Goal: Find specific page/section: Find specific page/section

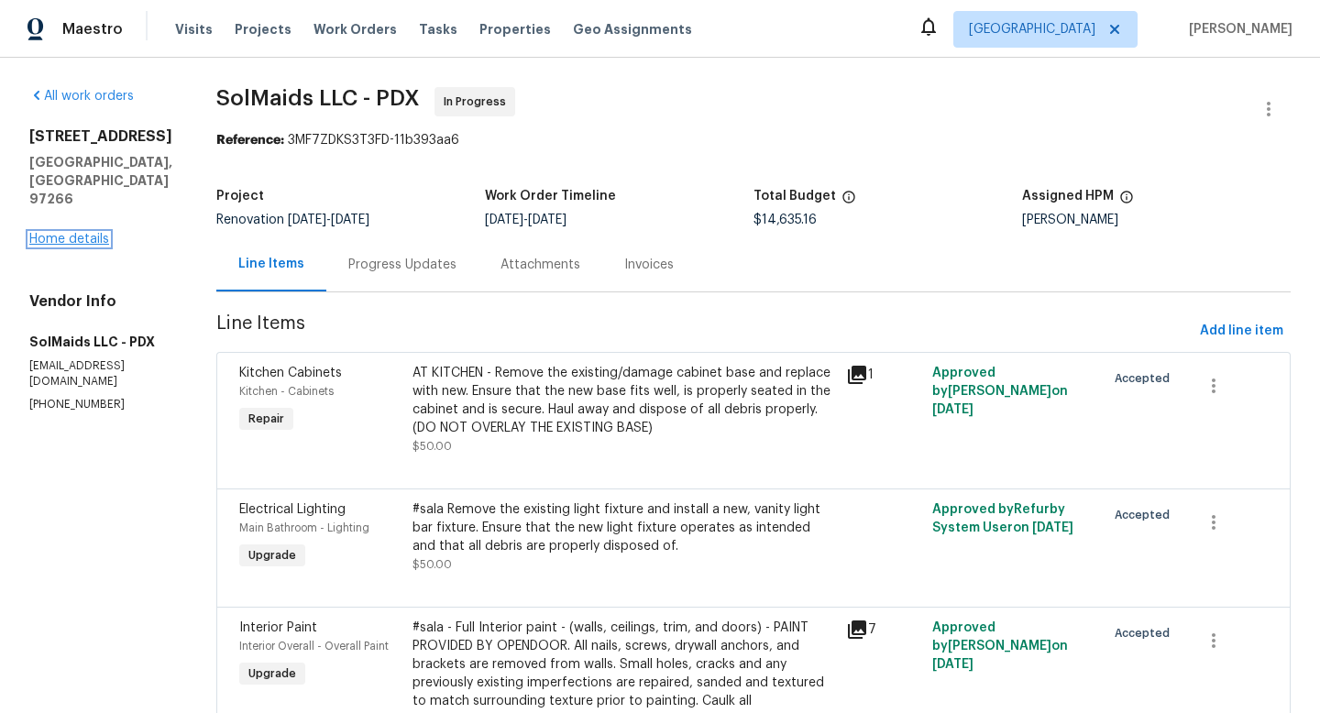
click at [92, 239] on link "Home details" at bounding box center [69, 239] width 80 height 13
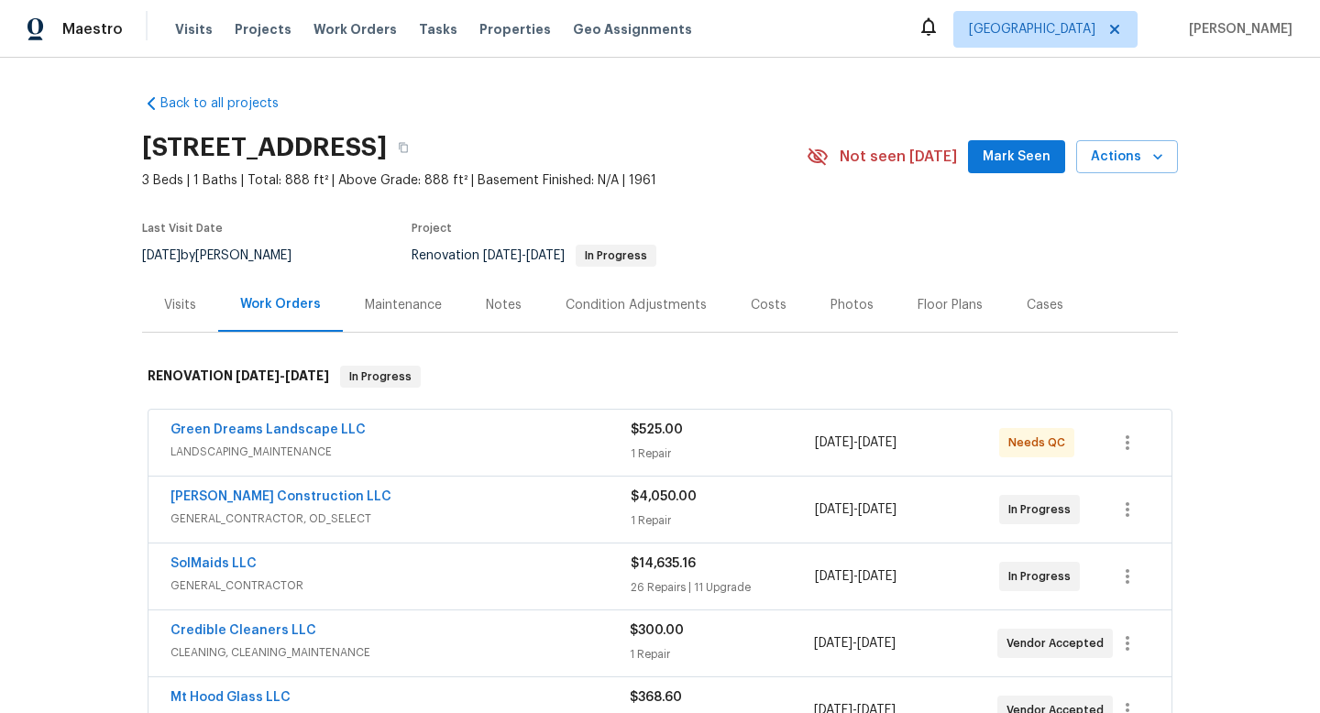
click at [935, 300] on div "Floor Plans" at bounding box center [949, 305] width 65 height 18
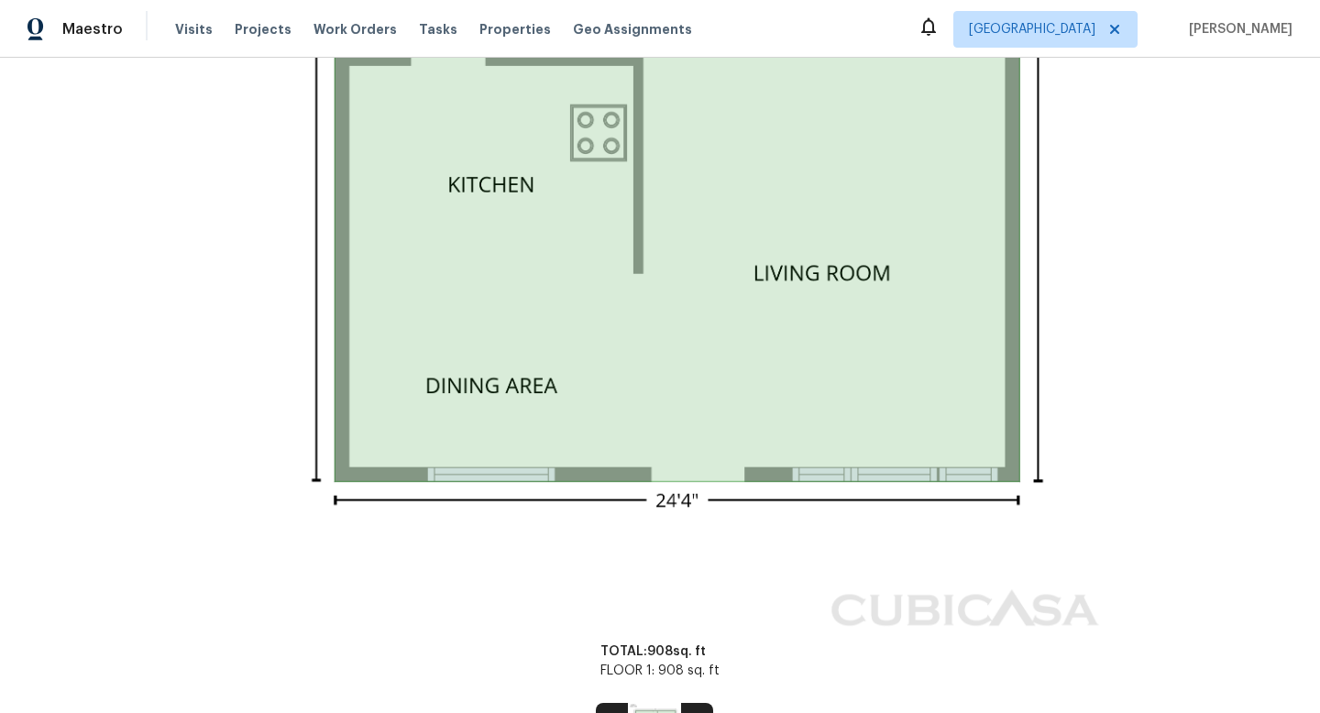
scroll to position [938, 0]
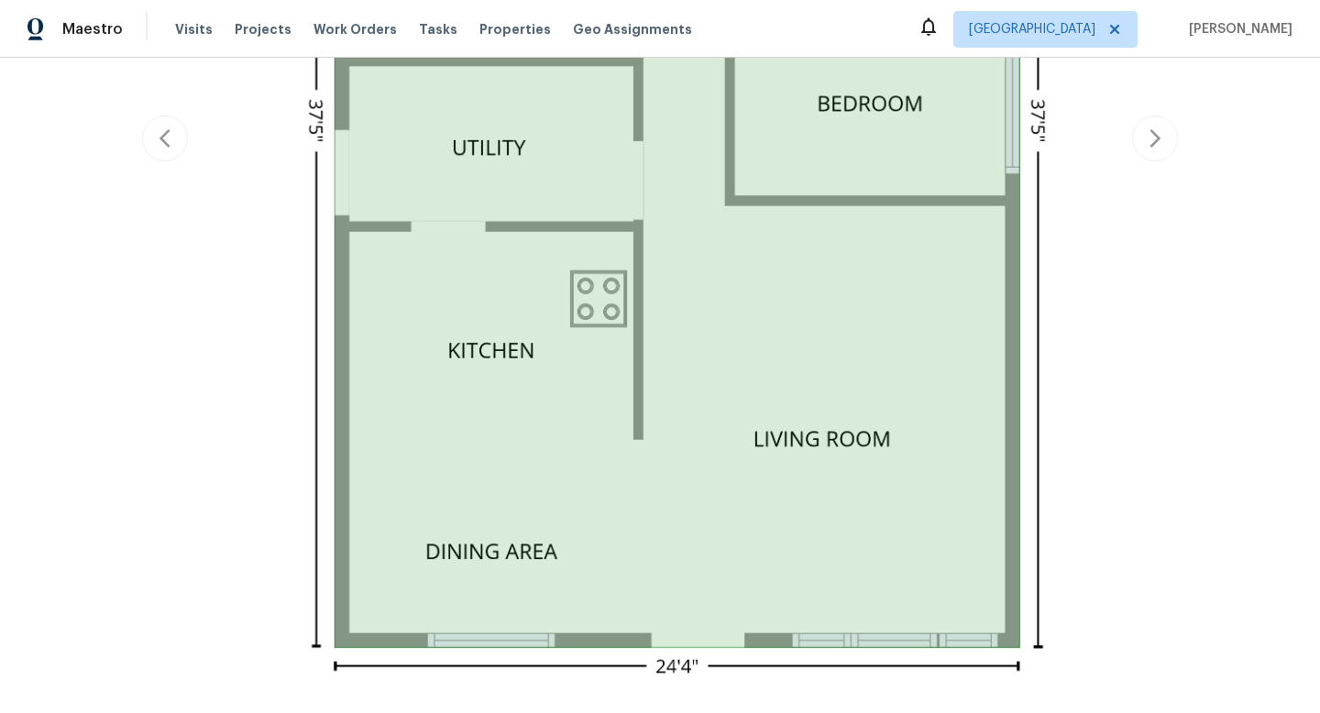
click at [1160, 148] on div "Report issue with floor plan" at bounding box center [660, 138] width 1036 height 1340
click at [1145, 139] on div "Report issue with floor plan" at bounding box center [660, 138] width 1036 height 1340
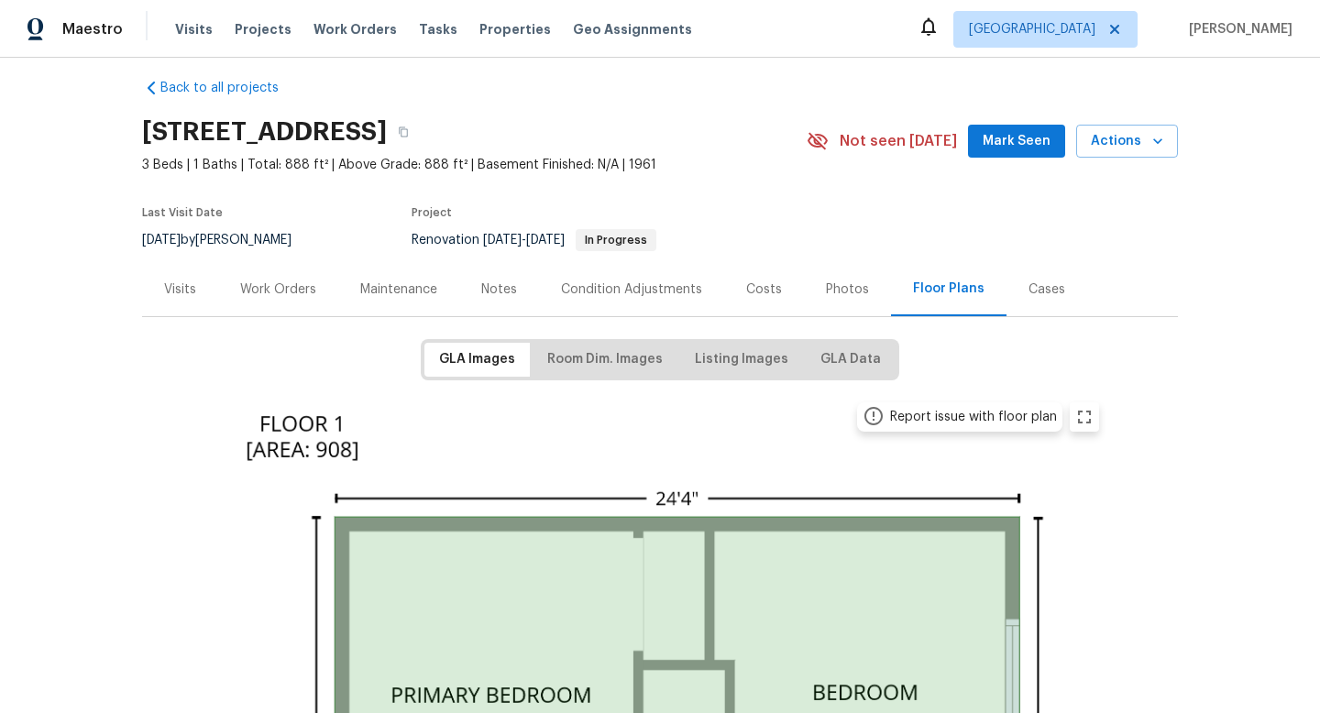
scroll to position [0, 0]
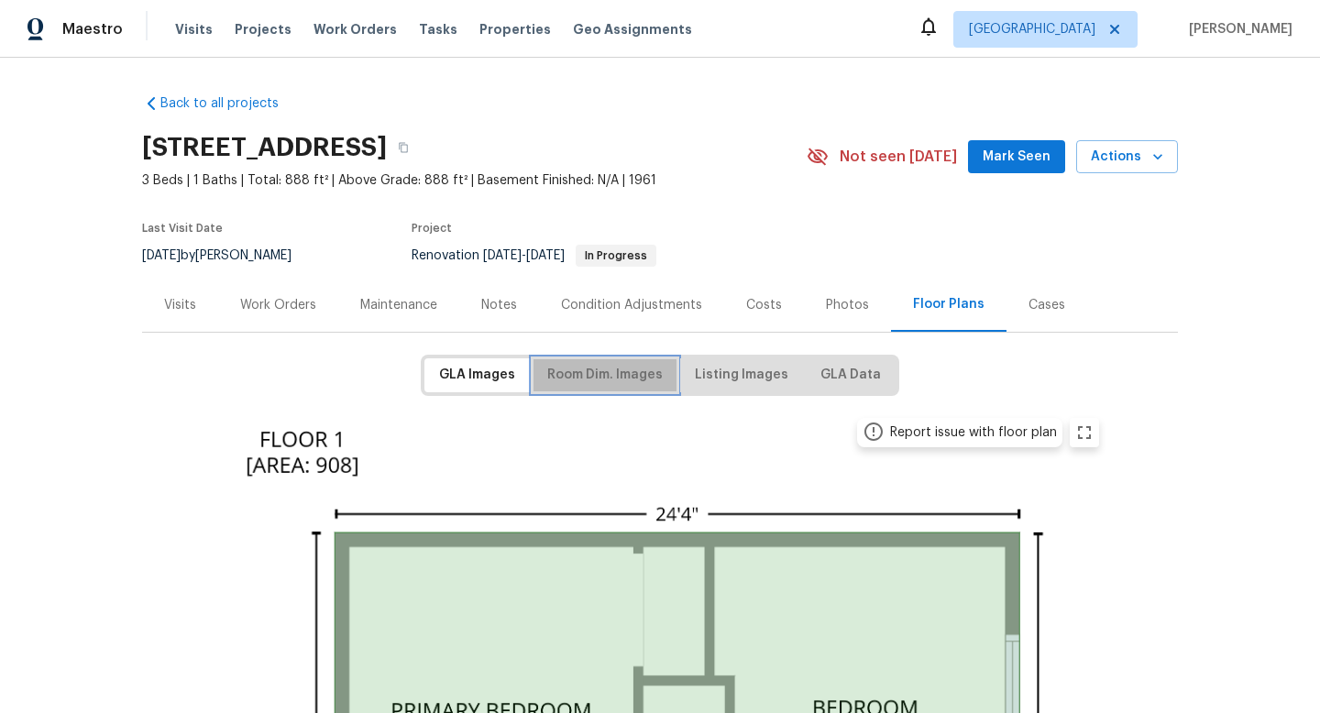
click at [593, 370] on span "Room Dim. Images" at bounding box center [604, 375] width 115 height 23
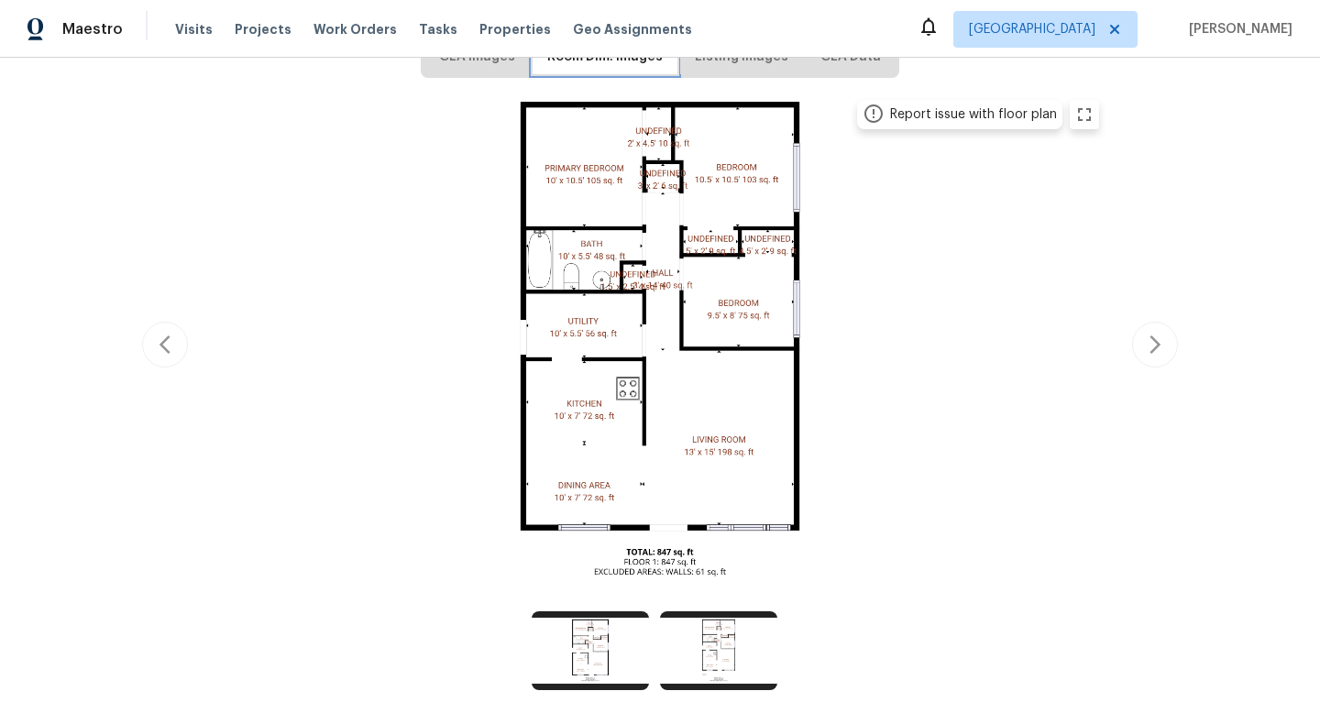
scroll to position [319, 0]
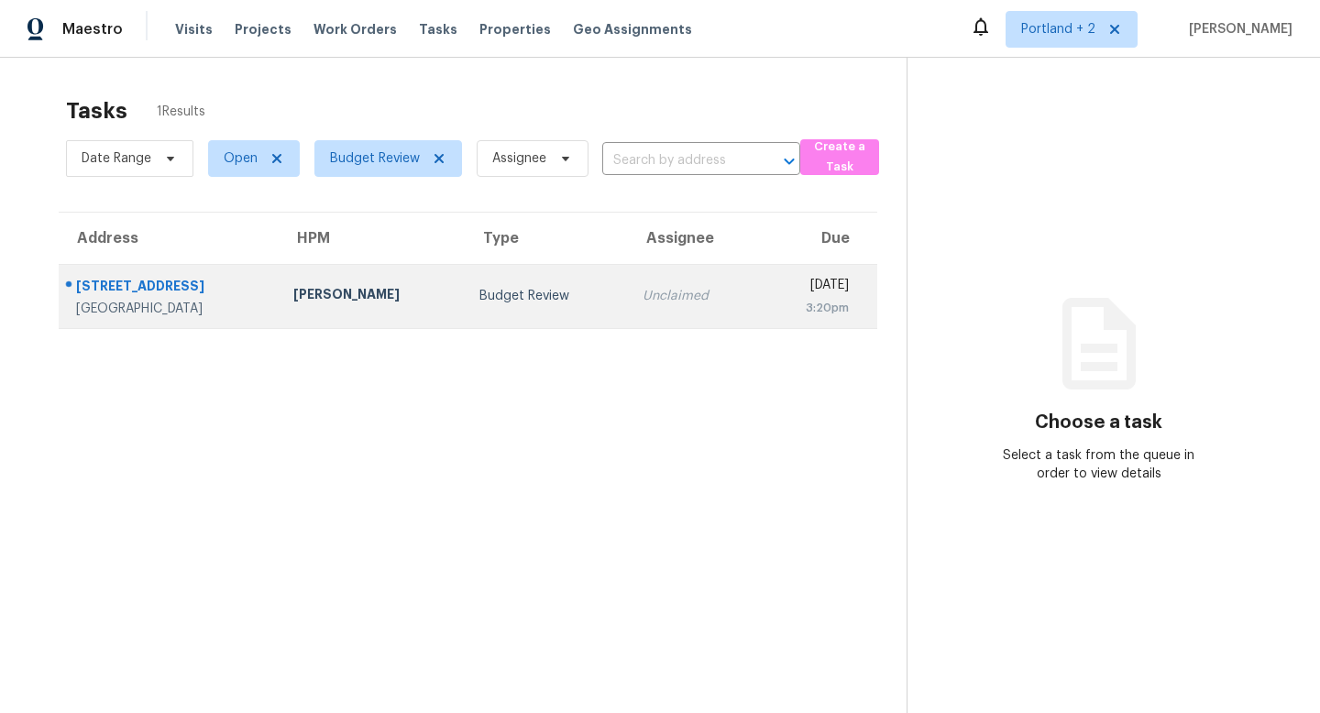
click at [317, 310] on td "Erwin Alberty" at bounding box center [372, 296] width 186 height 64
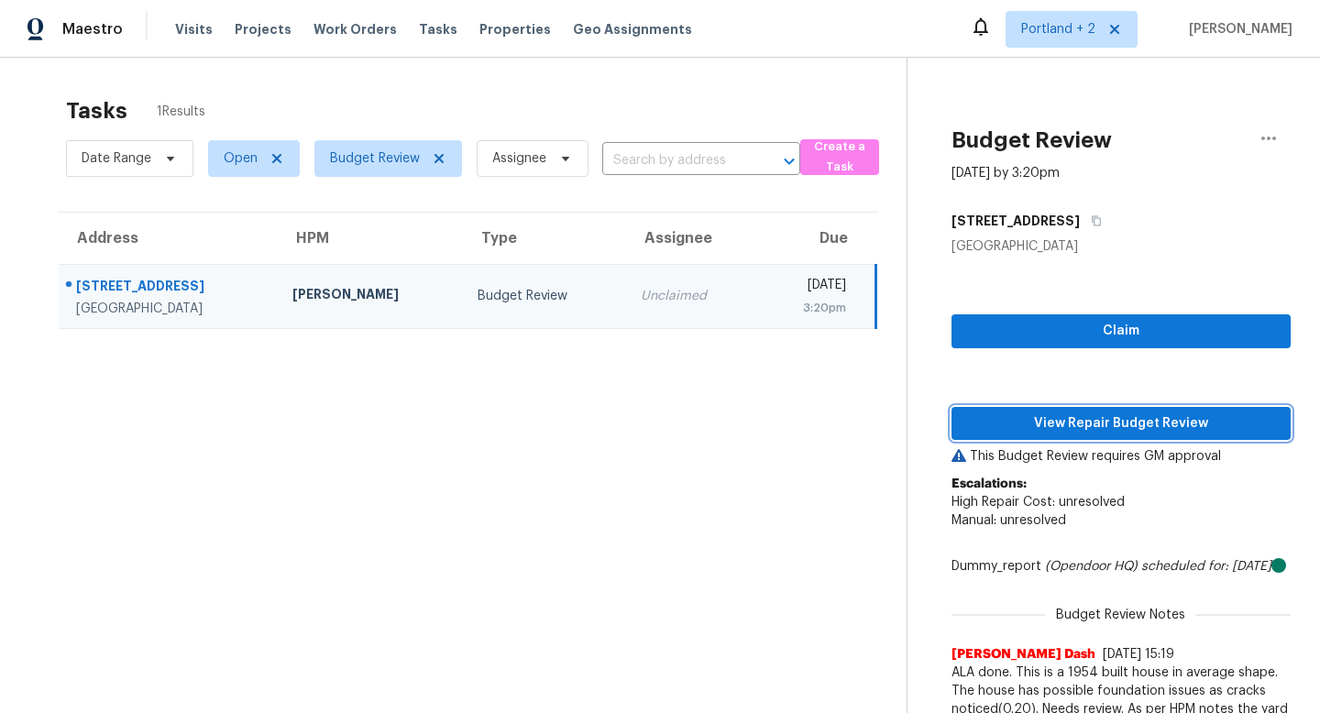
click at [1032, 423] on span "View Repair Budget Review" at bounding box center [1121, 423] width 310 height 23
